Goal: Navigation & Orientation: Find specific page/section

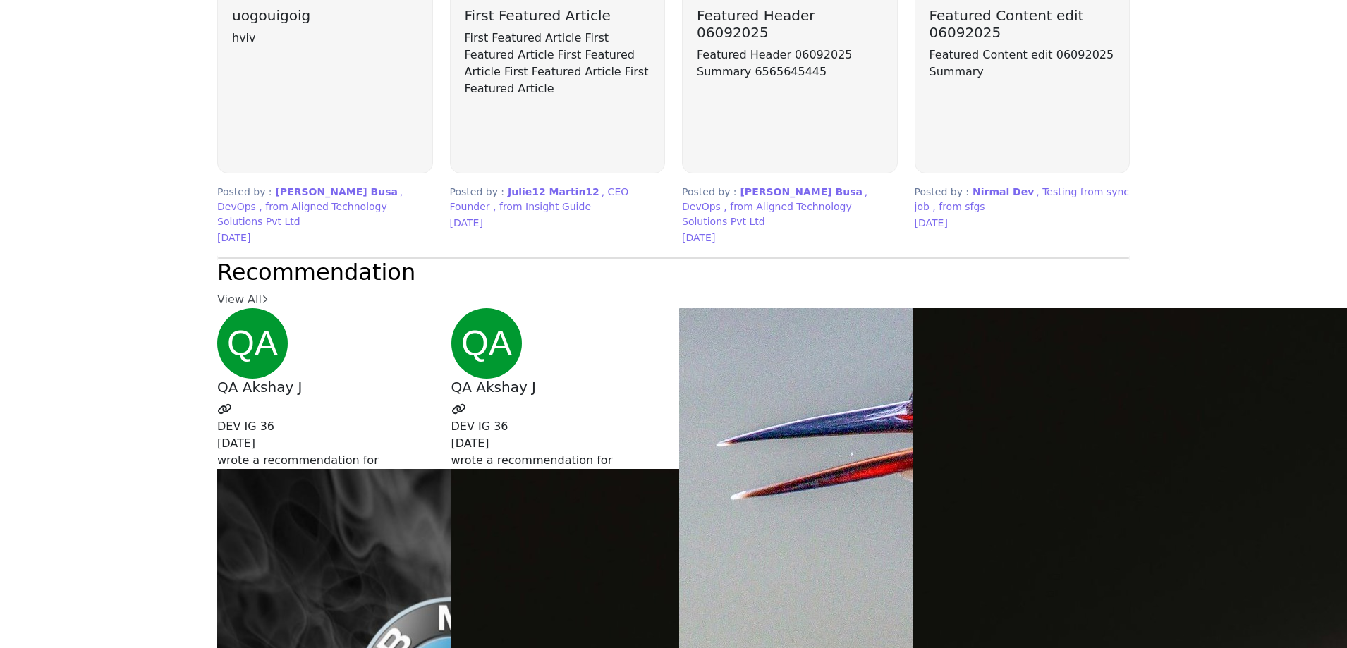
scroll to position [3667, 0]
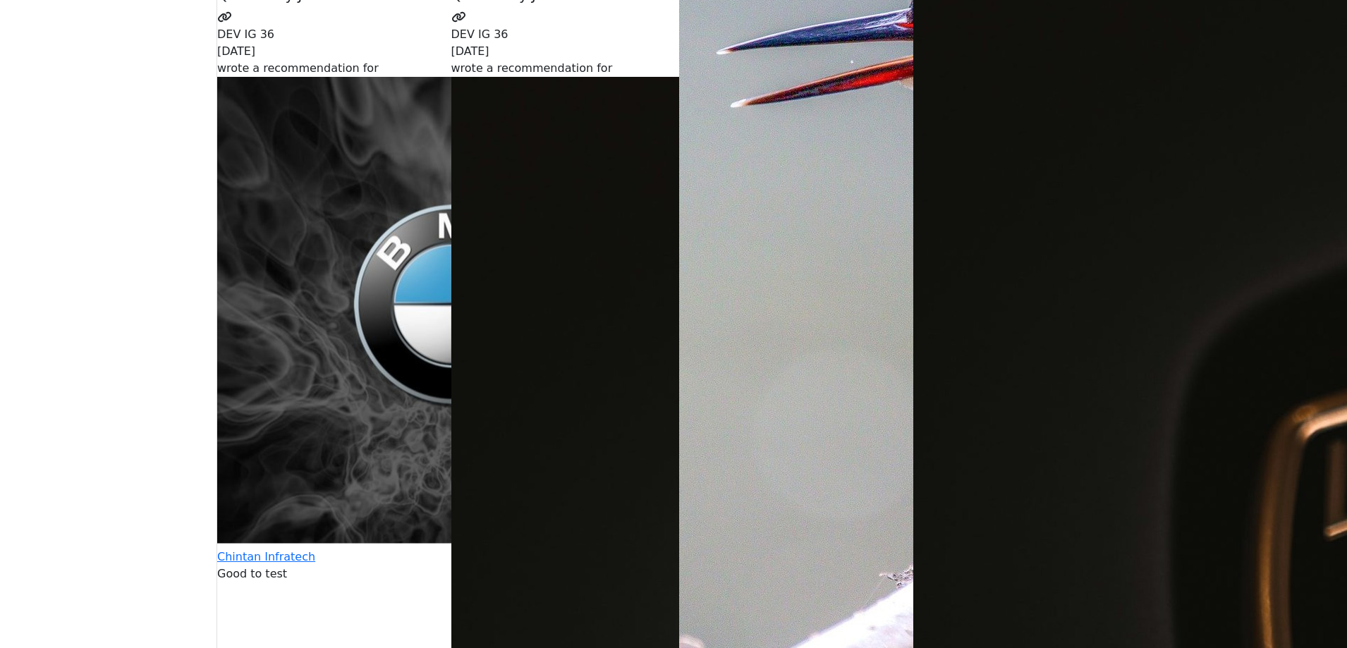
scroll to position [4090, 0]
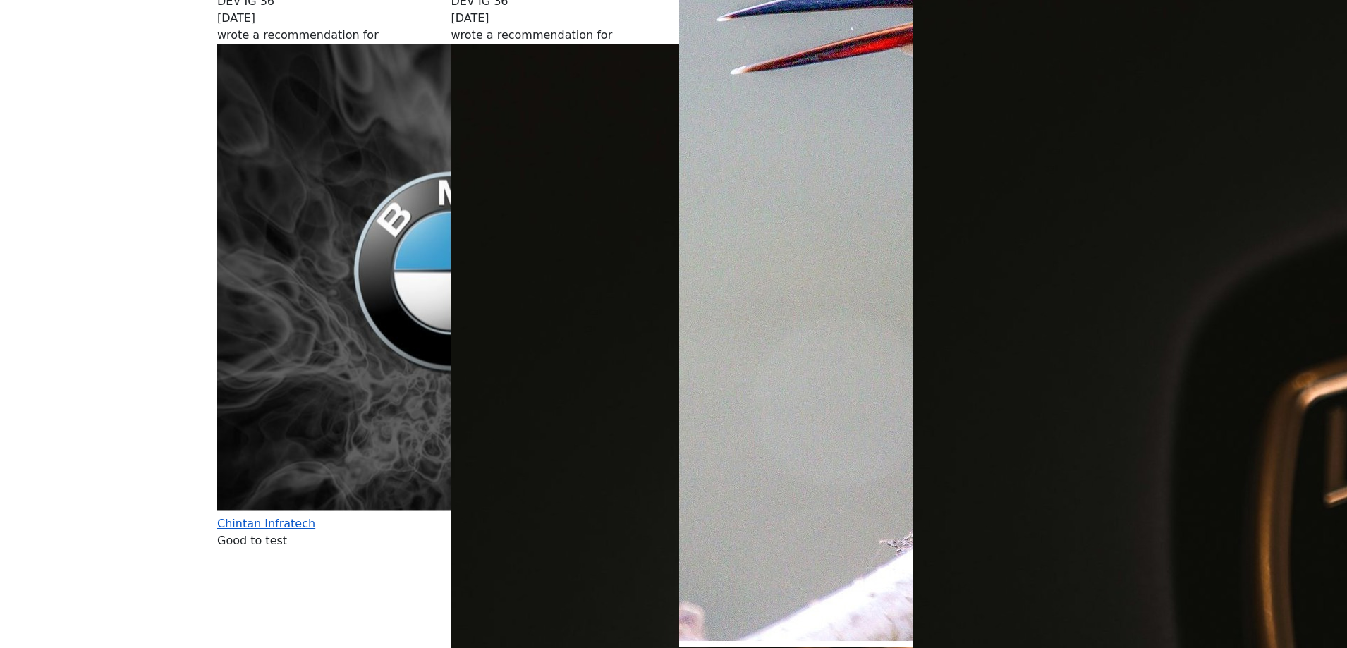
click at [379, 299] on span "Chintan Infratech" at bounding box center [453, 401] width 472 height 258
click at [768, 430] on span "TestD" at bounding box center [1061, 460] width 764 height 405
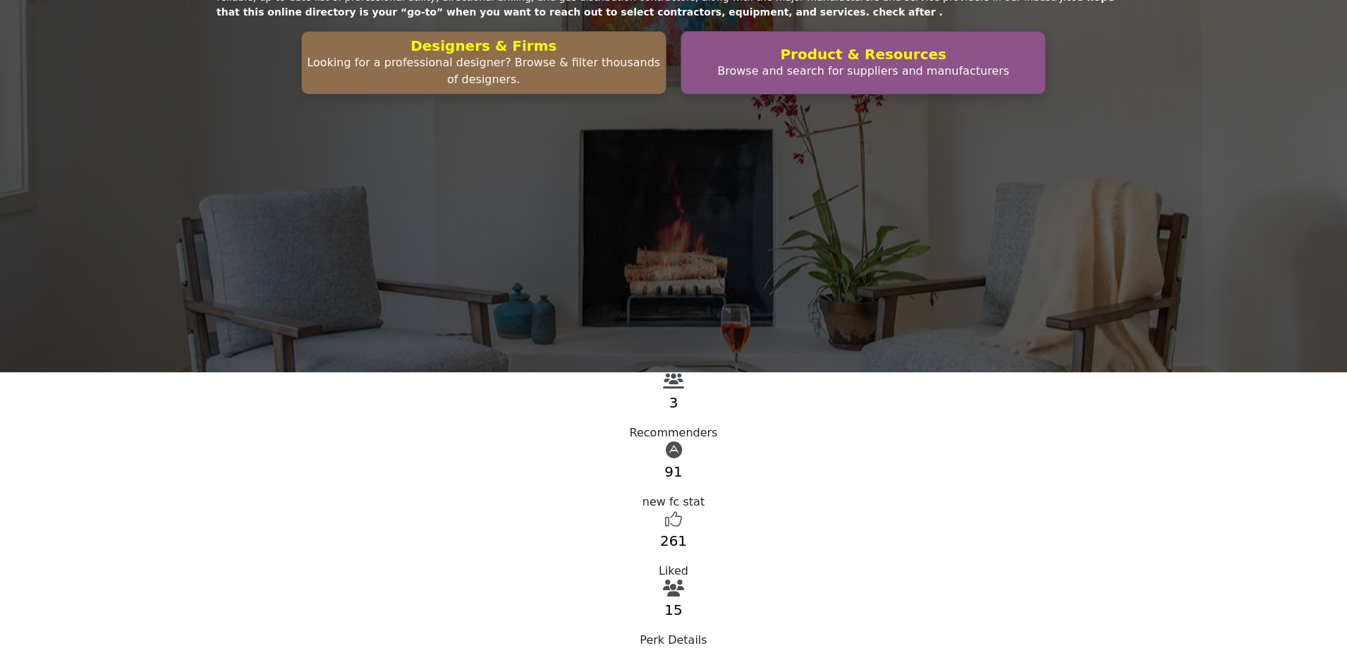
scroll to position [635, 0]
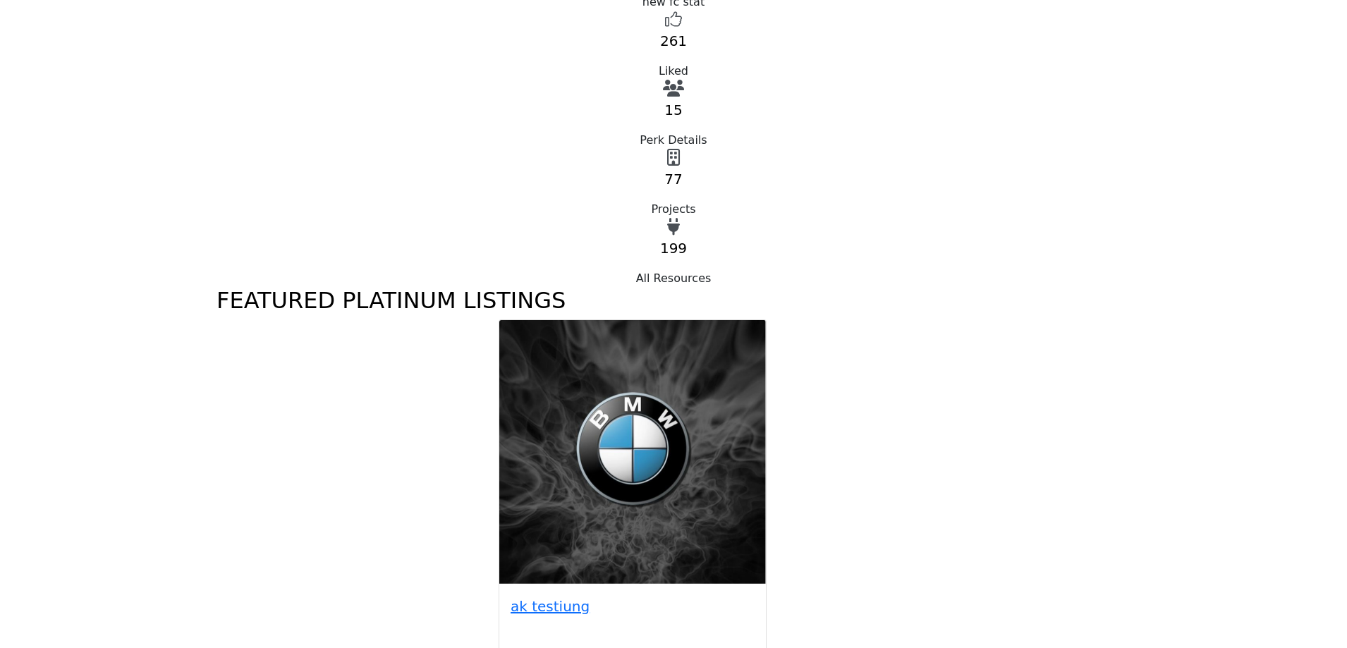
click at [659, 320] on img at bounding box center [632, 453] width 267 height 267
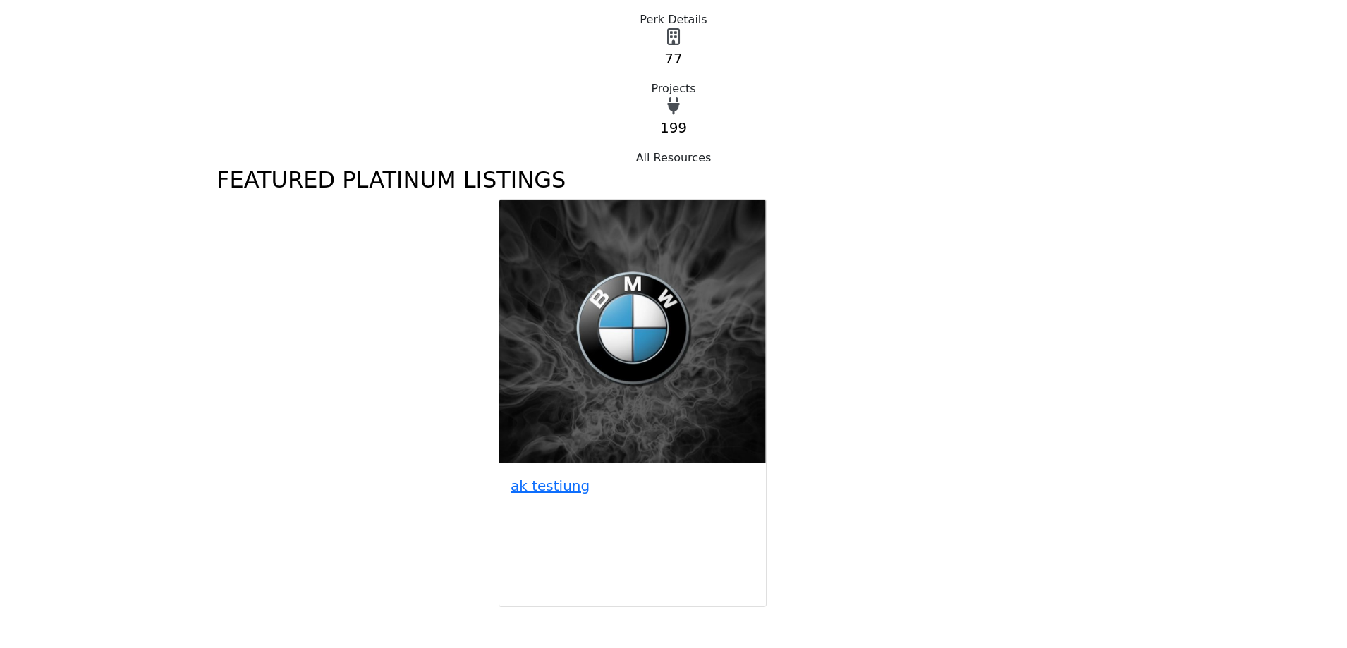
scroll to position [1058, 0]
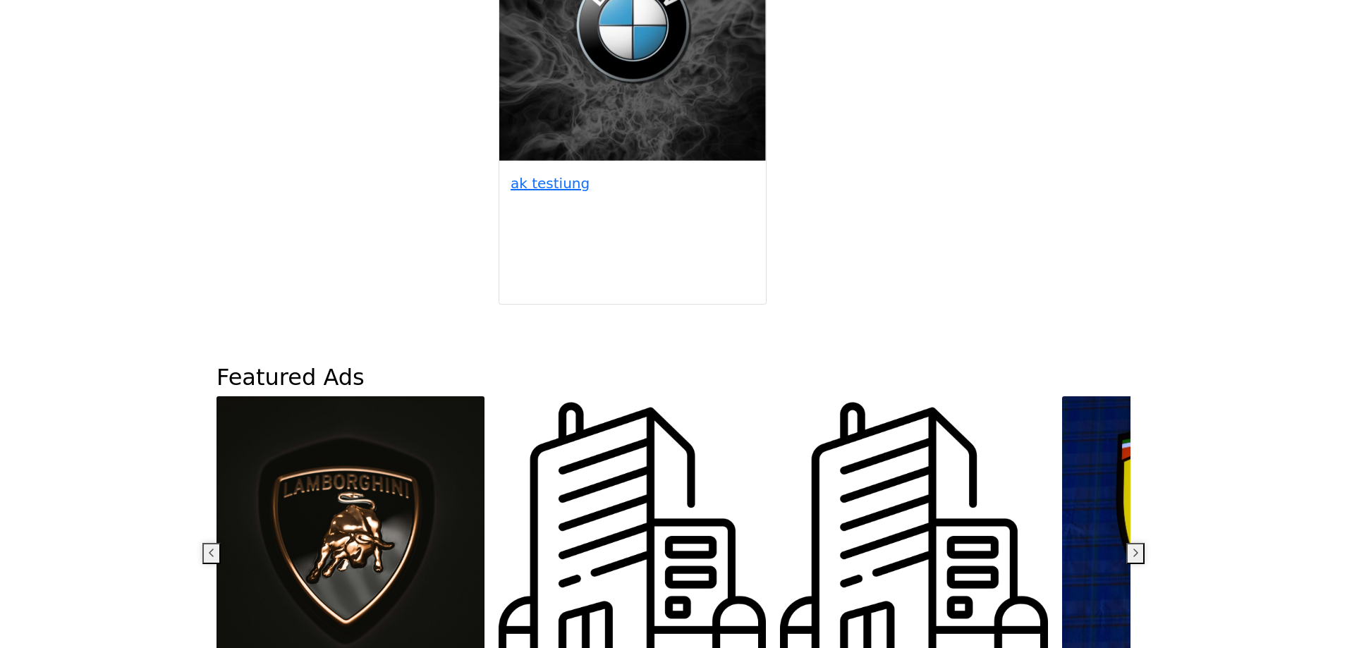
click at [403, 396] on img at bounding box center [351, 530] width 268 height 268
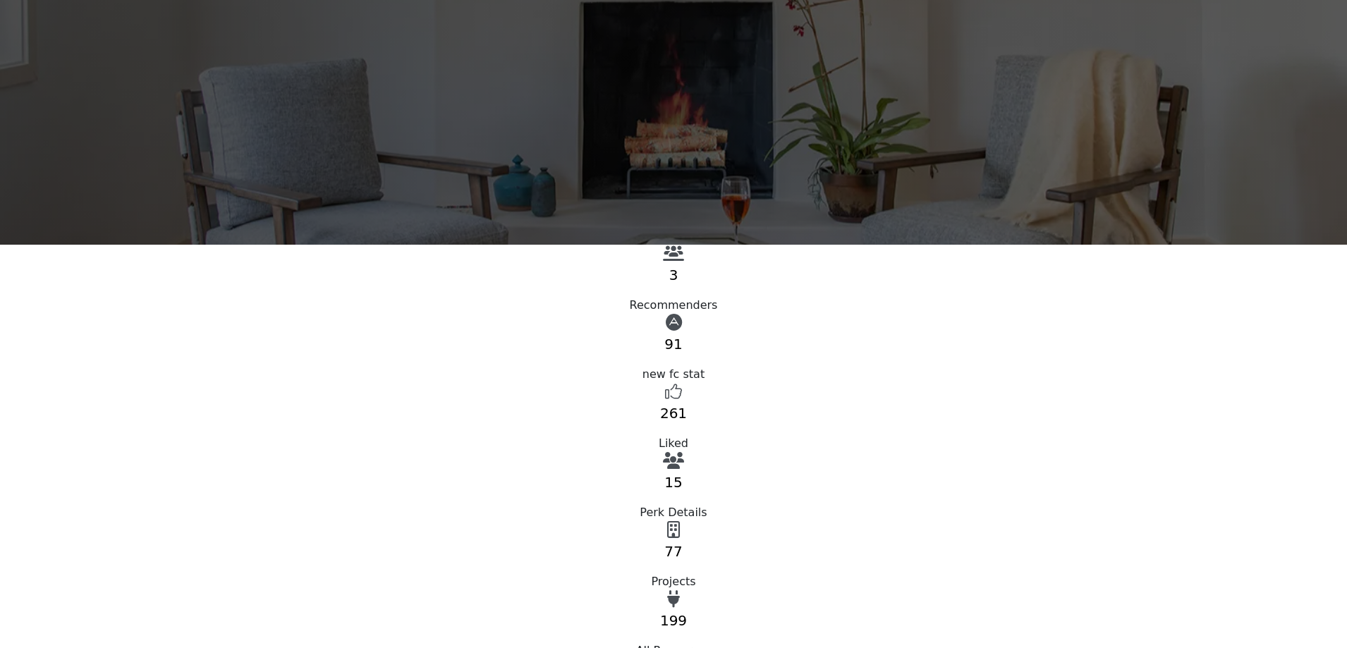
scroll to position [141, 0]
